Goal: Book appointment/travel/reservation

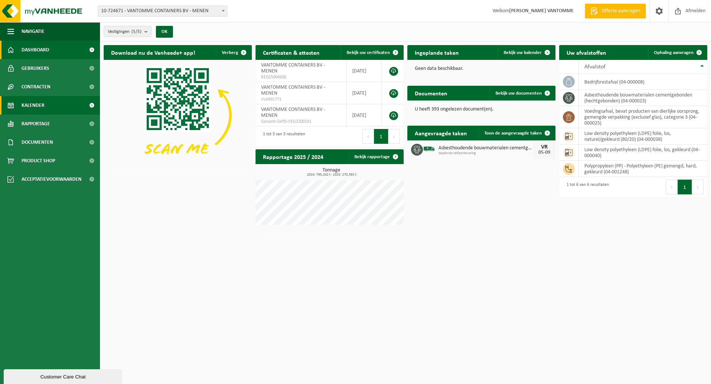
click at [54, 105] on link "Kalender" at bounding box center [50, 105] width 100 height 19
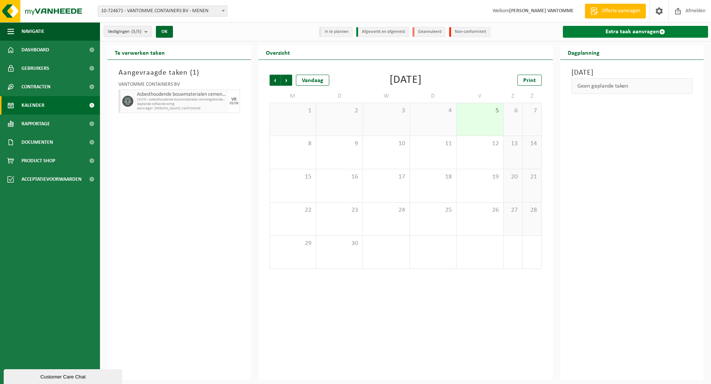
click at [597, 36] on link "Extra taak aanvragen" at bounding box center [634, 32] width 145 height 12
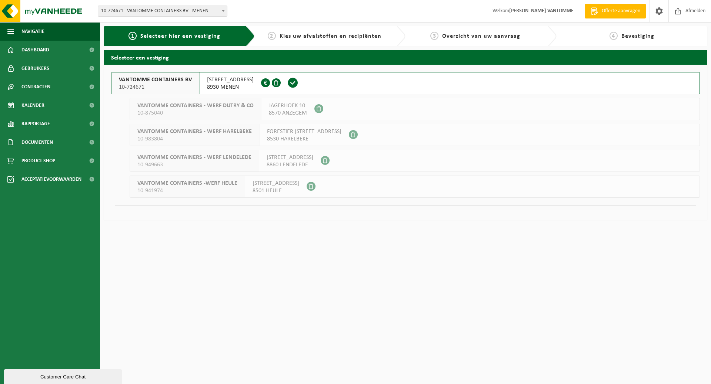
click at [231, 86] on span "8930 MENEN" at bounding box center [230, 87] width 47 height 7
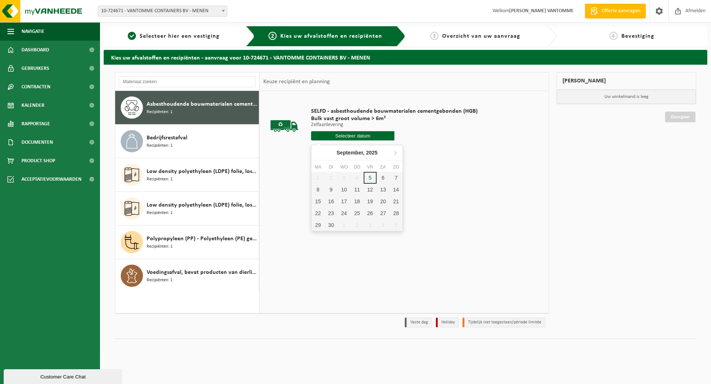
click at [366, 134] on input "text" at bounding box center [352, 135] width 83 height 9
click at [316, 189] on div "8" at bounding box center [317, 190] width 13 height 12
type input "Van [DATE]"
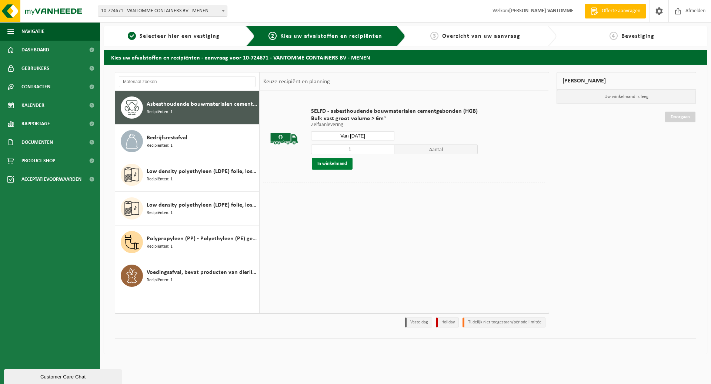
click at [341, 159] on button "In winkelmand" at bounding box center [332, 164] width 41 height 12
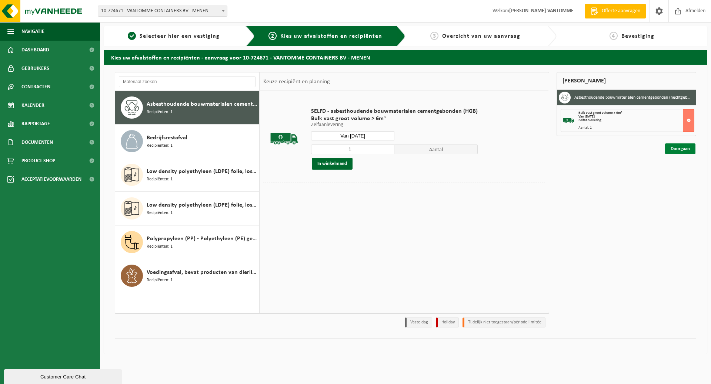
click at [678, 148] on link "Doorgaan" at bounding box center [680, 149] width 30 height 11
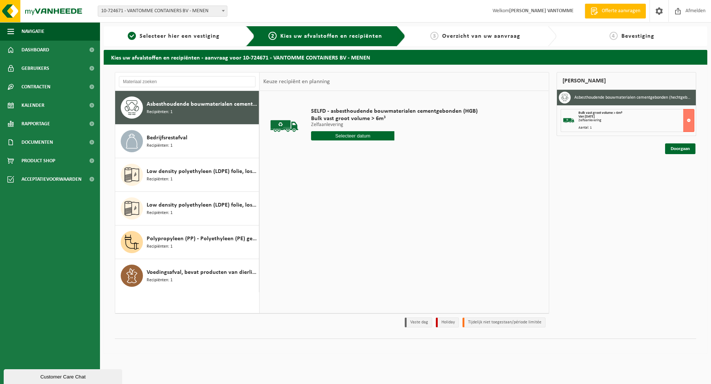
click at [372, 136] on input "text" at bounding box center [352, 135] width 83 height 9
click at [370, 177] on div "5" at bounding box center [369, 178] width 13 height 12
type input "Van [DATE]"
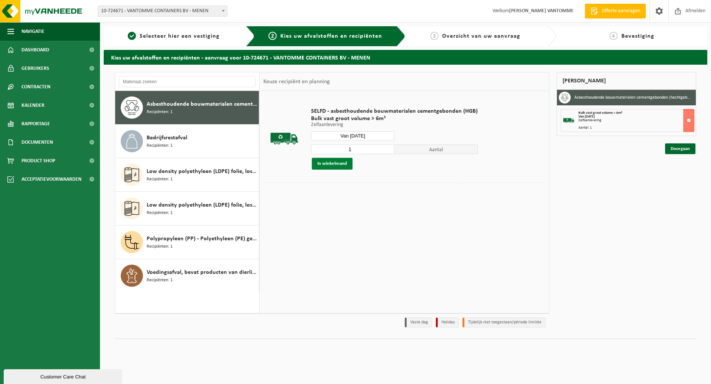
click at [330, 160] on button "In winkelmand" at bounding box center [332, 164] width 41 height 12
click at [688, 120] on button at bounding box center [688, 120] width 11 height 23
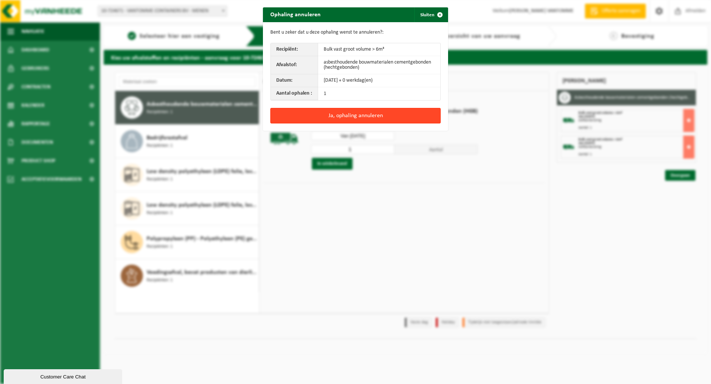
click at [327, 119] on button "Ja, ophaling annuleren" at bounding box center [355, 116] width 170 height 16
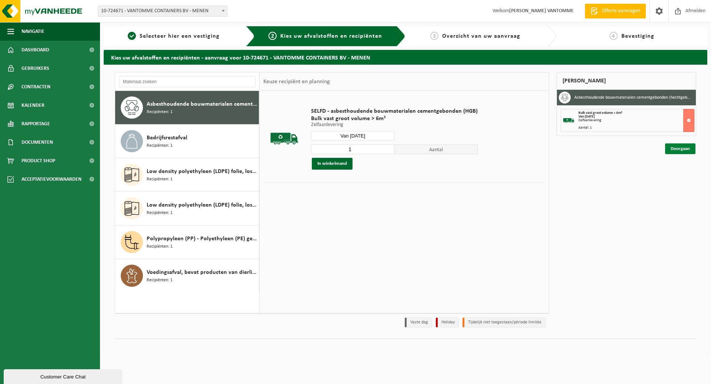
click at [672, 152] on link "Doorgaan" at bounding box center [680, 149] width 30 height 11
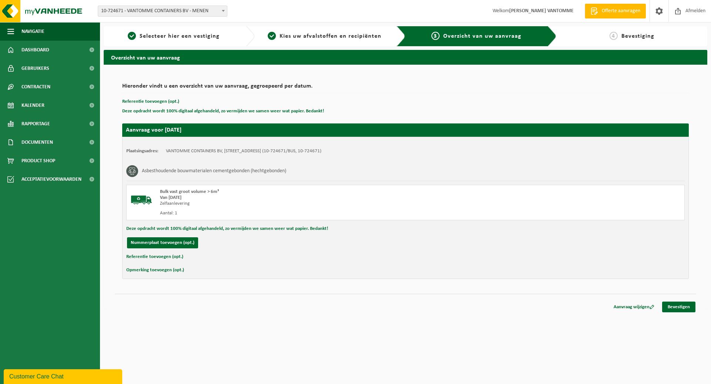
click at [152, 256] on button "Referentie toevoegen (opt.)" at bounding box center [154, 257] width 57 height 10
click at [273, 260] on input "text" at bounding box center [419, 257] width 514 height 11
type input "visserijstraat 15 Wevelgem"
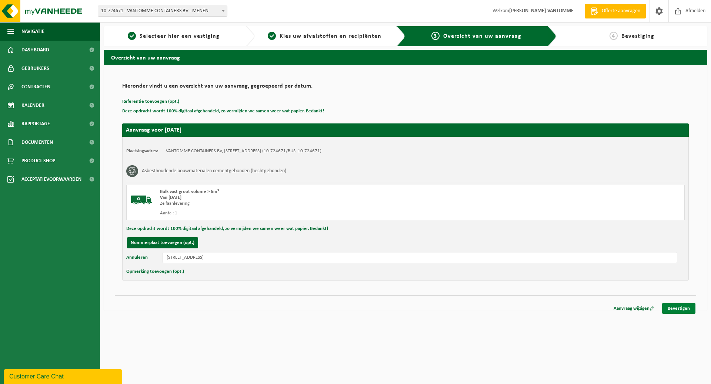
click at [674, 309] on link "Bevestigen" at bounding box center [678, 308] width 33 height 11
